Goal: Task Accomplishment & Management: Manage account settings

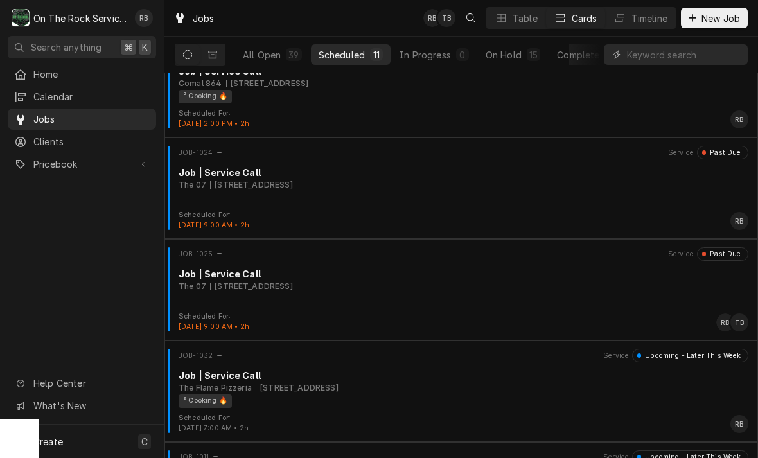
scroll to position [546, 0]
click at [530, 189] on div "The 07 1010 Laurens Rd, Greenville, SC 29607" at bounding box center [464, 185] width 570 height 12
click at [293, 281] on div "1010 Laurens Rd, Greenville, SC 29607" at bounding box center [251, 286] width 83 height 12
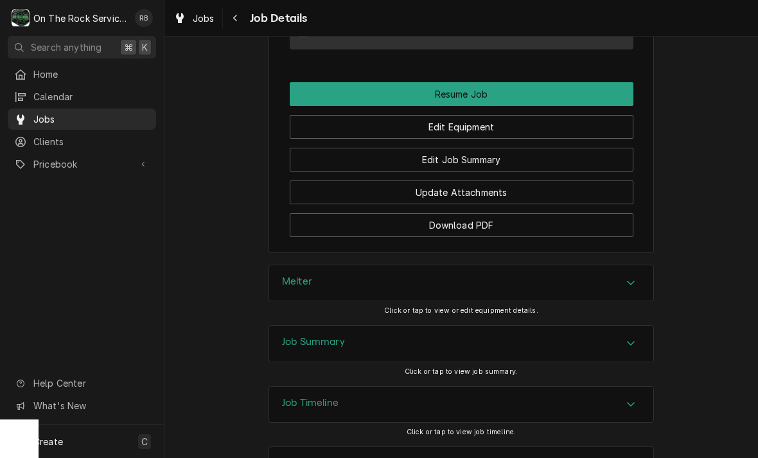
scroll to position [1224, 0]
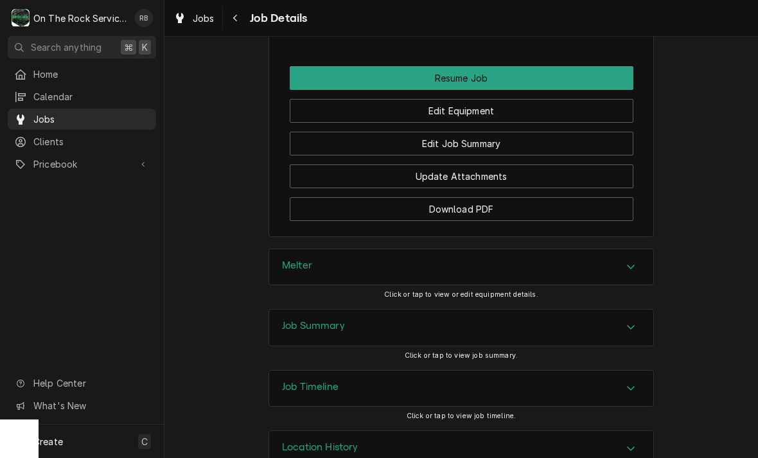
click at [546, 138] on button "Edit Job Summary" at bounding box center [462, 144] width 344 height 24
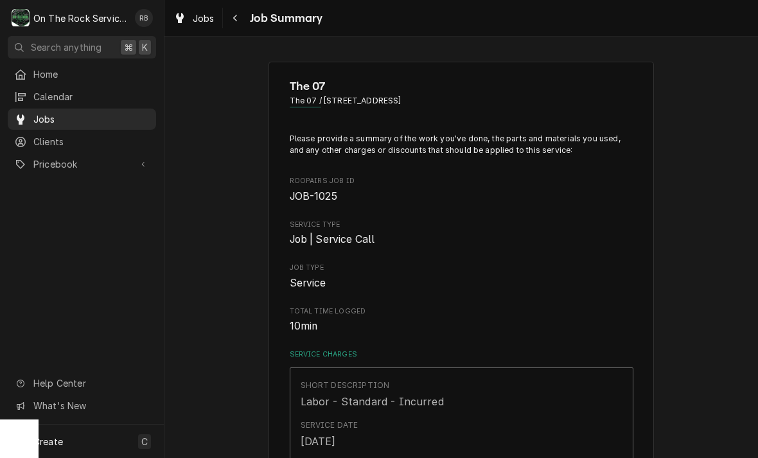
type textarea "x"
